Goal: Book appointment/travel/reservation

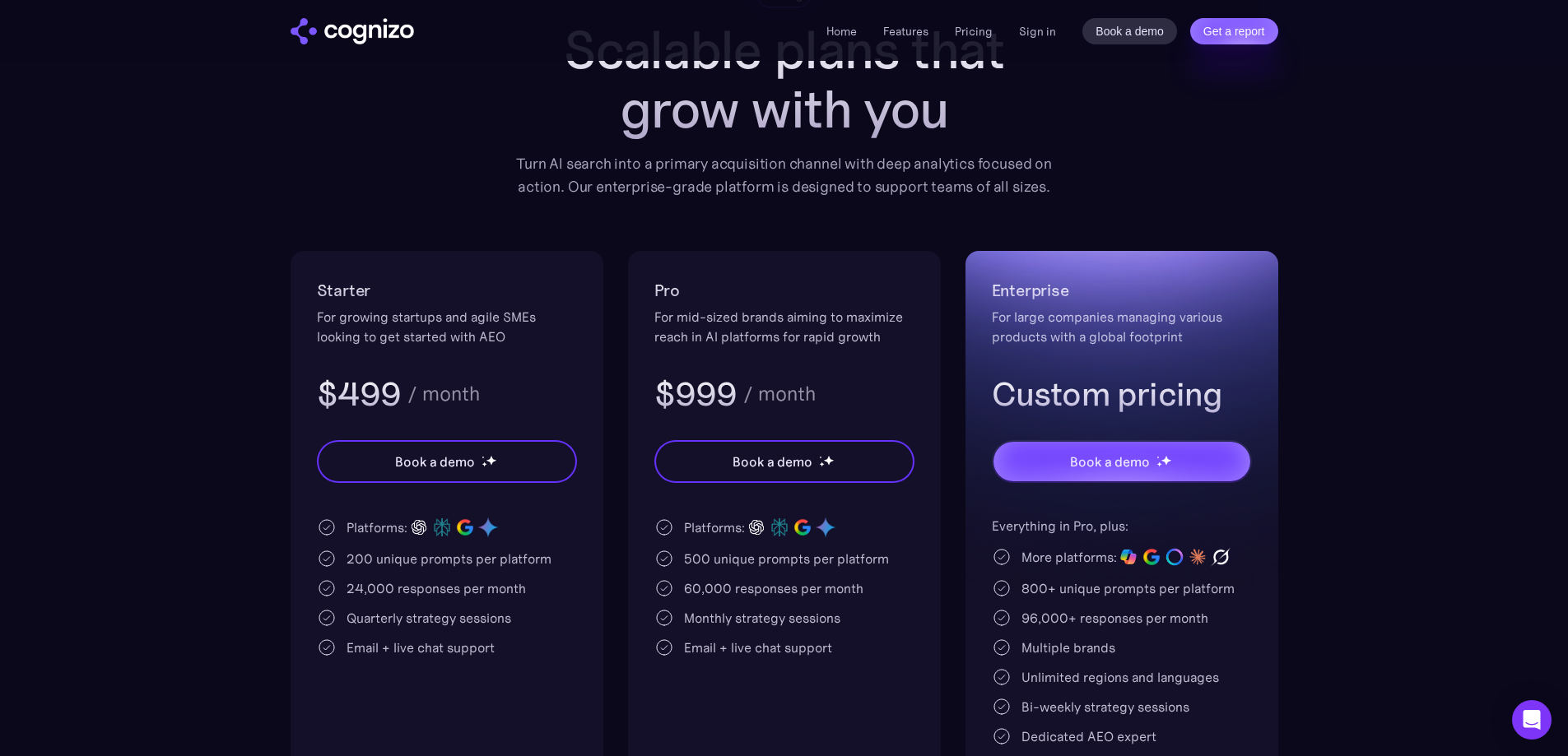
scroll to position [82, 0]
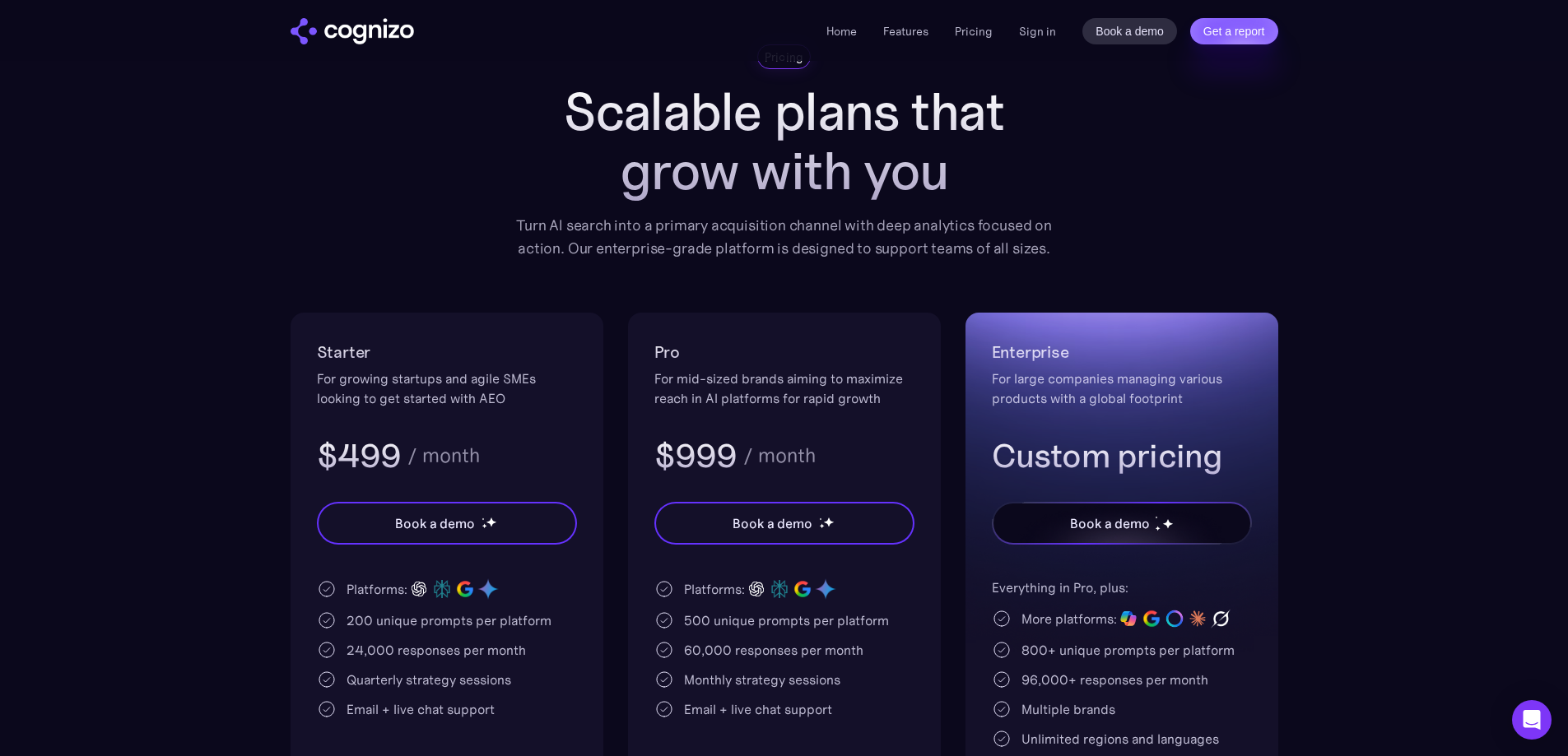
click at [1125, 529] on div "Book a demo" at bounding box center [1109, 523] width 79 height 20
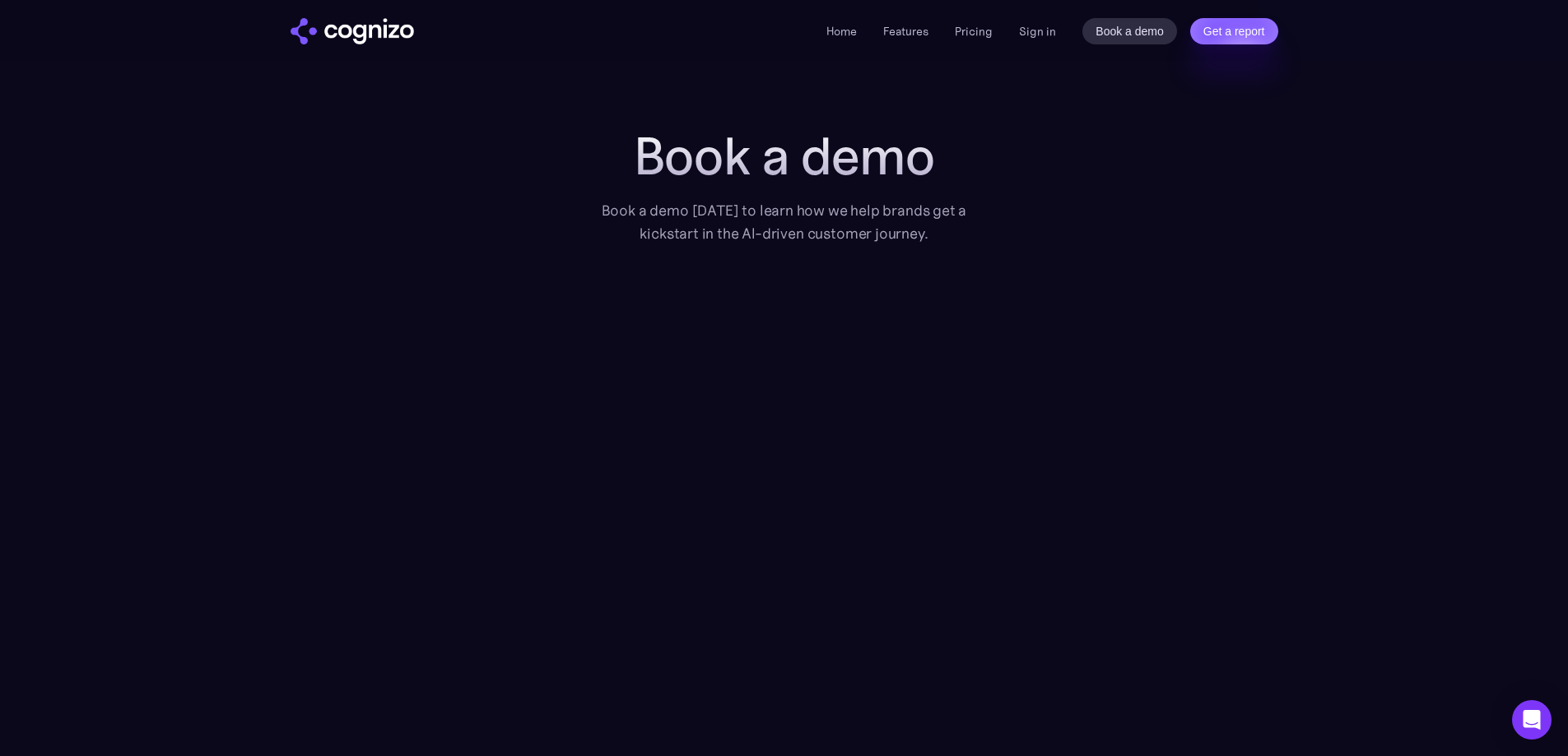
click at [150, 291] on section "Book a demo Book a demo today to learn how we help brands get a kickstart in th…" at bounding box center [784, 482] width 1568 height 711
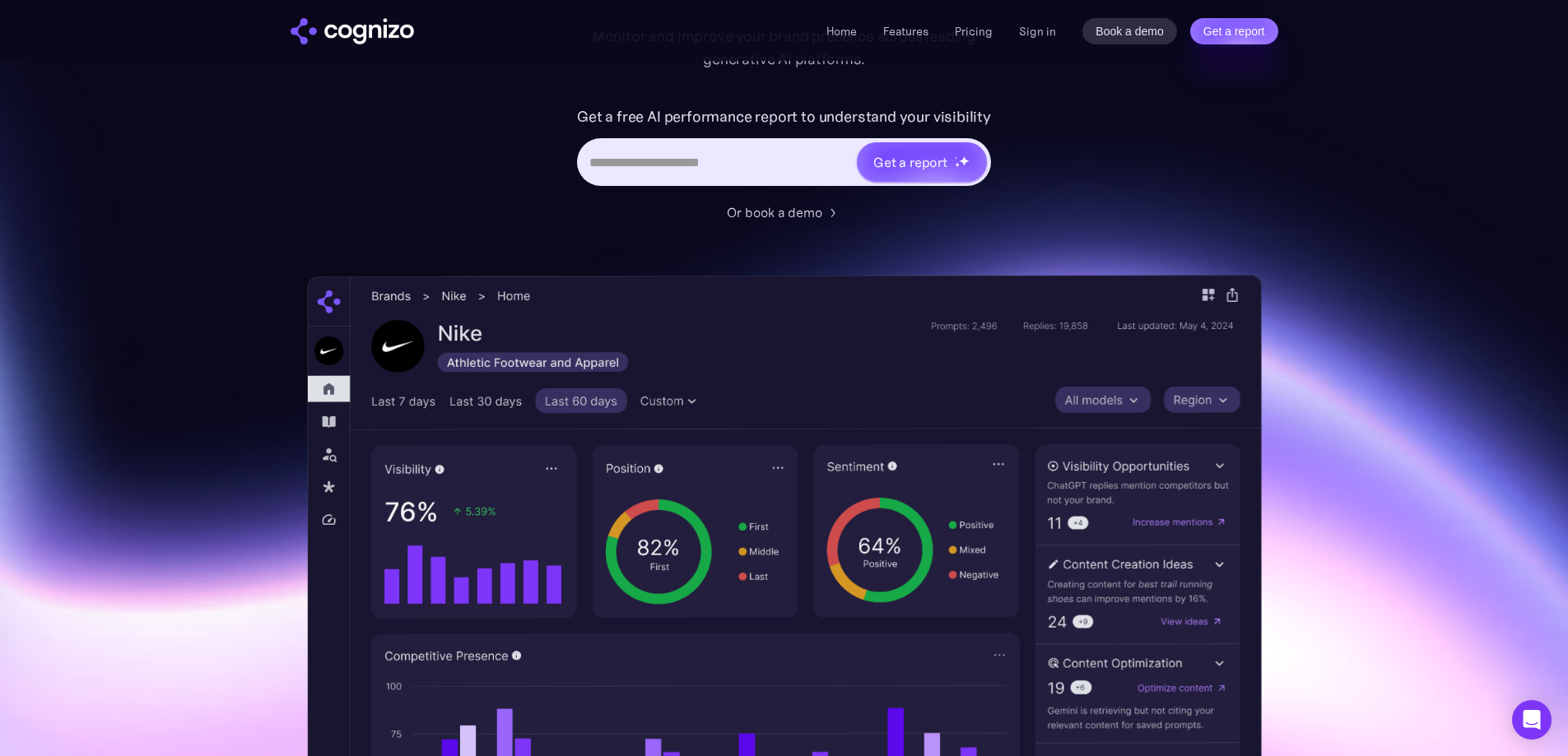
scroll to position [330, 0]
